Goal: Navigation & Orientation: Find specific page/section

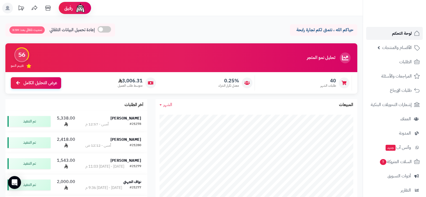
click at [400, 30] on span "لوحة التحكم" at bounding box center [402, 34] width 20 height 8
click at [403, 33] on span "لوحة التحكم" at bounding box center [402, 34] width 20 height 8
click at [402, 30] on span "لوحة التحكم" at bounding box center [402, 34] width 20 height 8
